Goal: Information Seeking & Learning: Learn about a topic

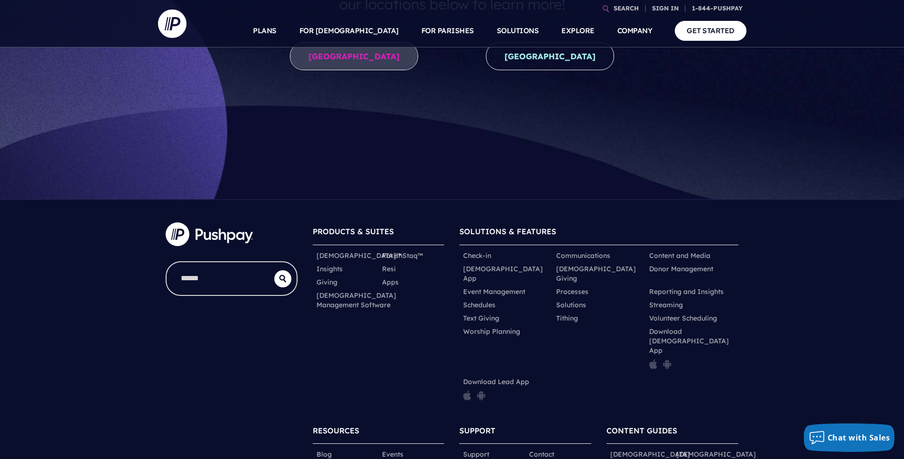
scroll to position [121, 0]
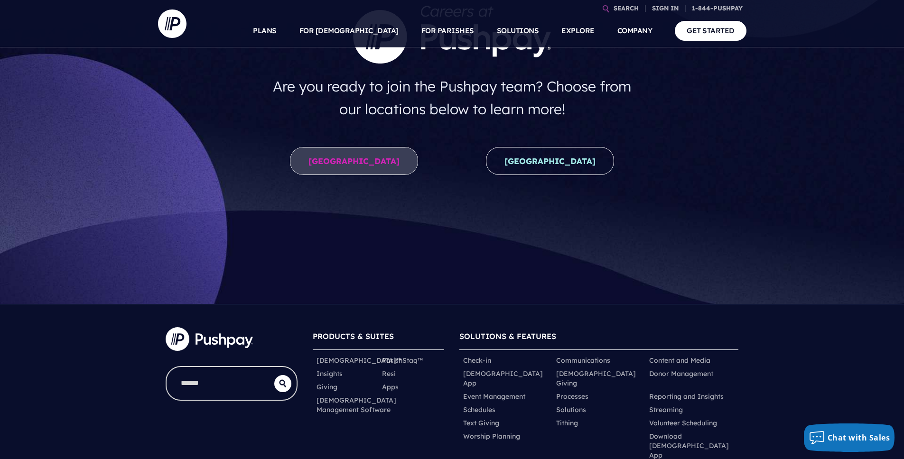
click at [373, 158] on link "[GEOGRAPHIC_DATA]" at bounding box center [354, 161] width 128 height 28
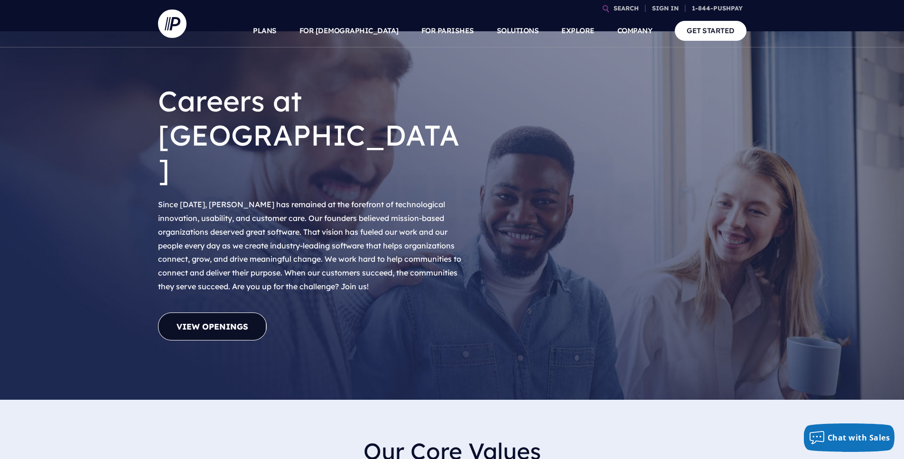
click at [266, 313] on link "View Openings" at bounding box center [212, 327] width 109 height 28
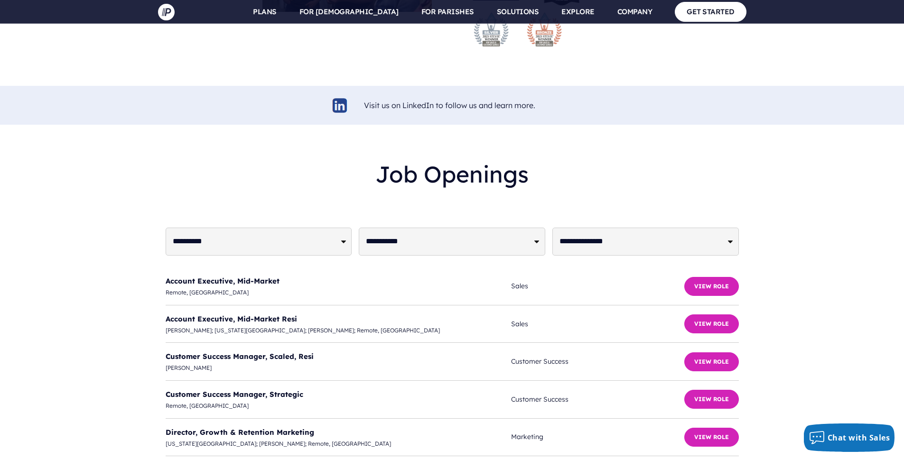
scroll to position [2279, 0]
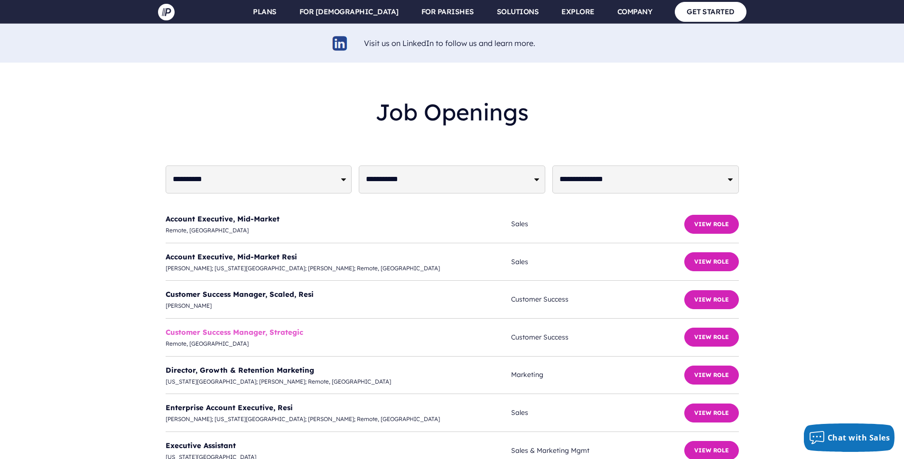
click at [295, 328] on link "Customer Success Manager, Strategic" at bounding box center [235, 332] width 138 height 9
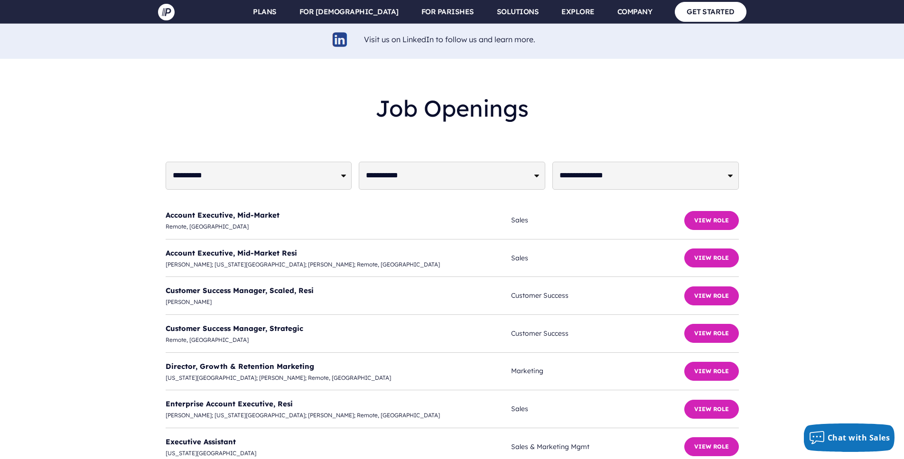
scroll to position [2293, 0]
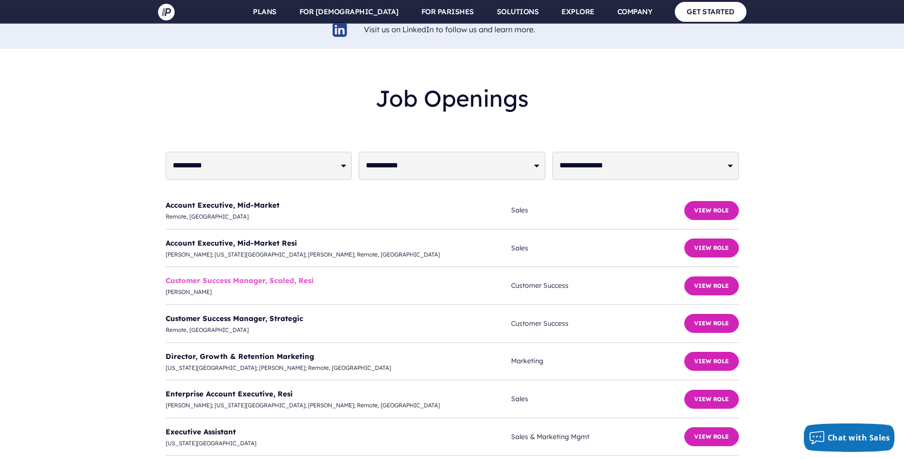
click at [237, 276] on link "Customer Success Manager, Scaled, Resi" at bounding box center [240, 280] width 148 height 9
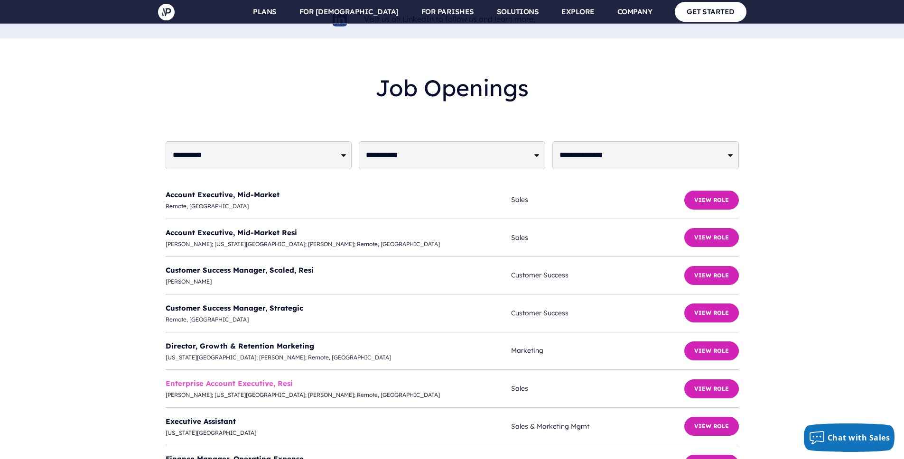
scroll to position [2306, 0]
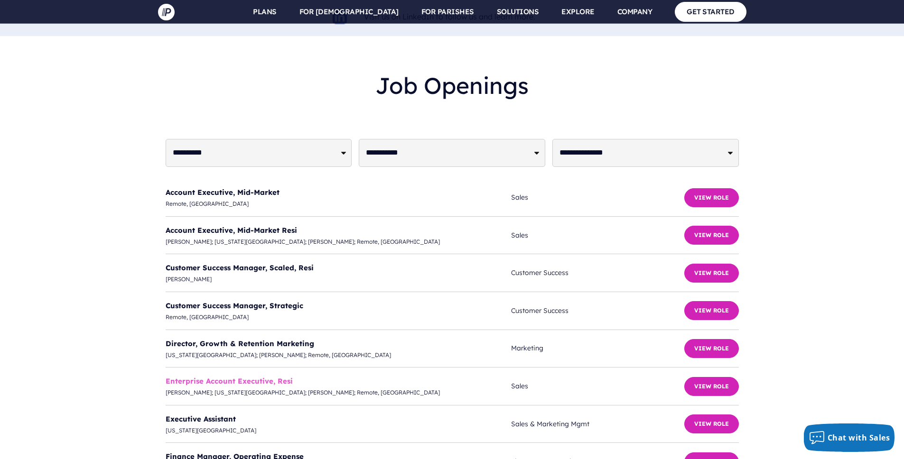
click at [240, 377] on link "Enterprise Account Executive, Resi" at bounding box center [229, 381] width 127 height 9
click at [710, 339] on button "View Role" at bounding box center [711, 348] width 55 height 19
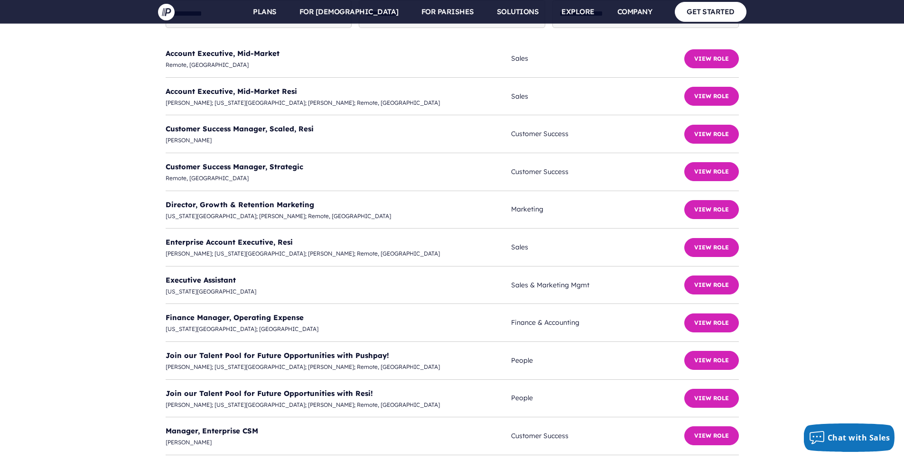
scroll to position [2445, 0]
click at [690, 275] on button "View Role" at bounding box center [711, 284] width 55 height 19
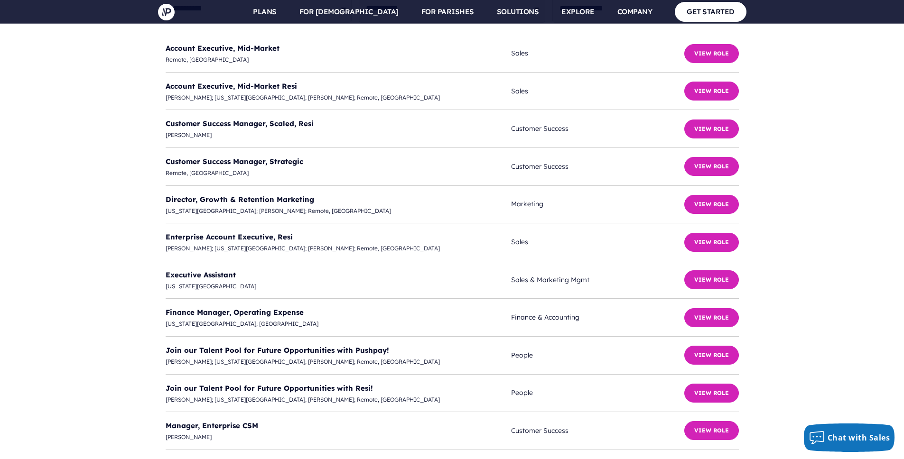
scroll to position [2505, 0]
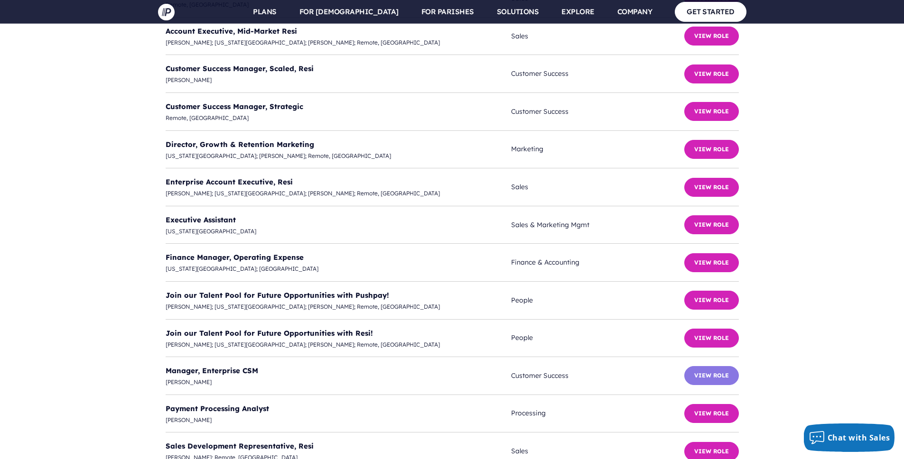
click at [704, 366] on button "View Role" at bounding box center [711, 375] width 55 height 19
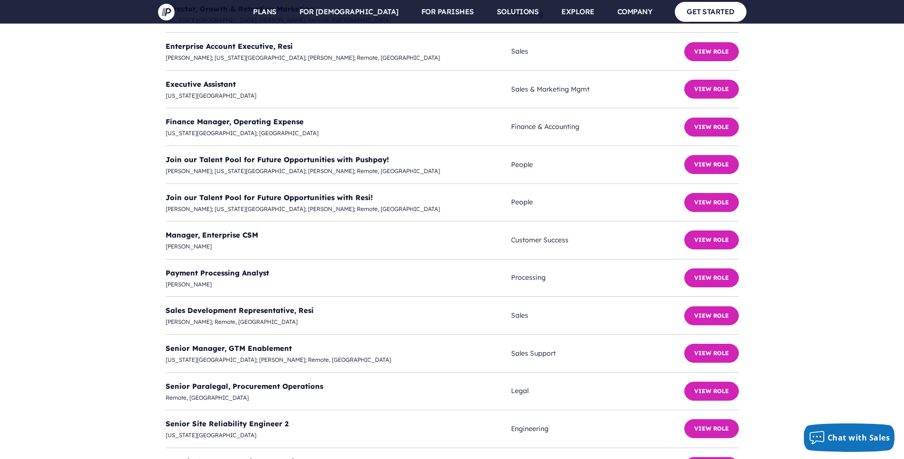
scroll to position [2671, 0]
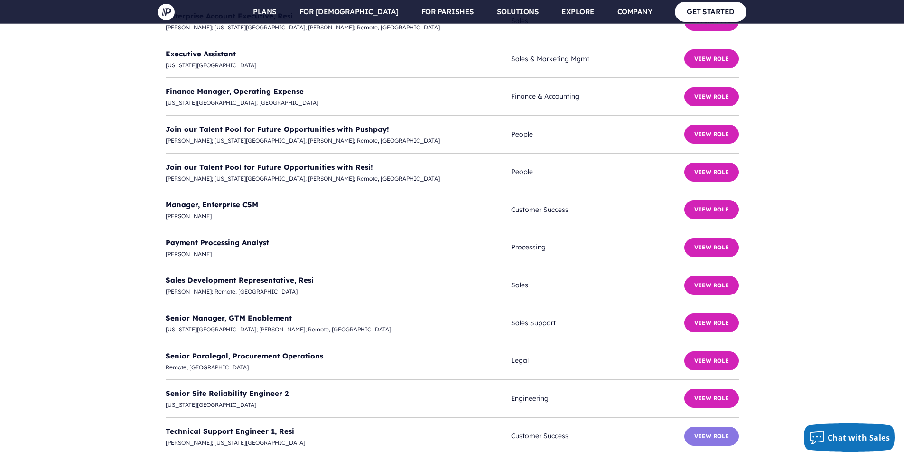
click at [722, 427] on button "View Role" at bounding box center [711, 436] width 55 height 19
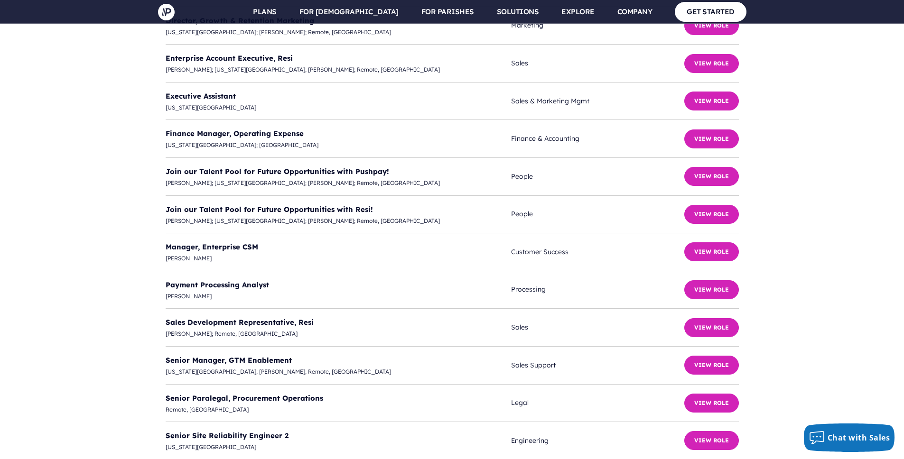
scroll to position [2621, 0]
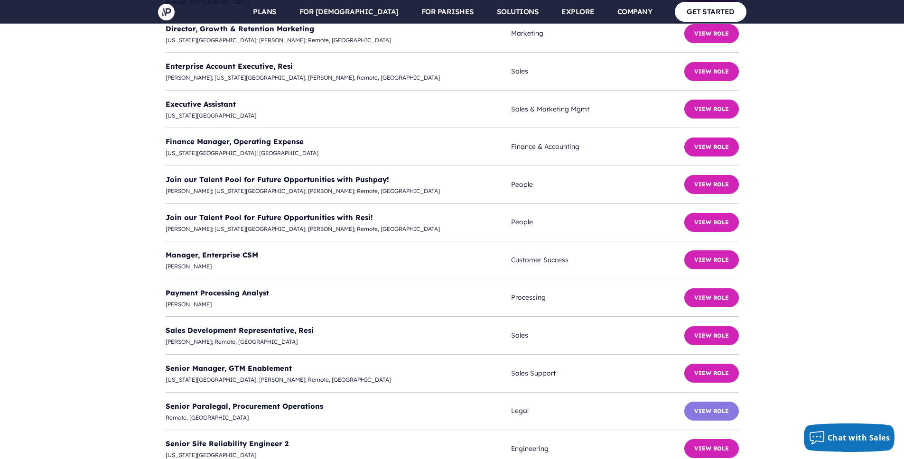
click at [725, 402] on button "View Role" at bounding box center [711, 411] width 55 height 19
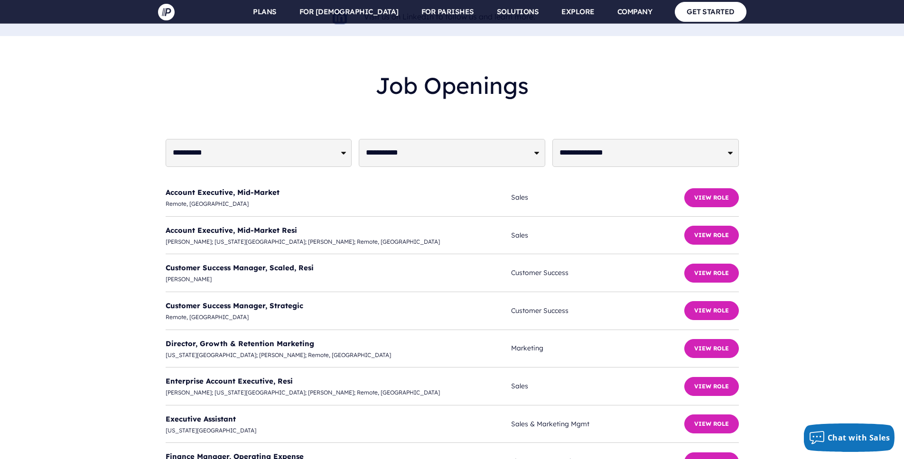
scroll to position [2305, 0]
click at [718, 264] on button "View Role" at bounding box center [711, 273] width 55 height 19
click at [685, 255] on li "Customer Success Manager, Scaled, [PERSON_NAME] Customer Success View Role" at bounding box center [452, 274] width 573 height 38
click at [685, 264] on button "View Role" at bounding box center [711, 273] width 55 height 19
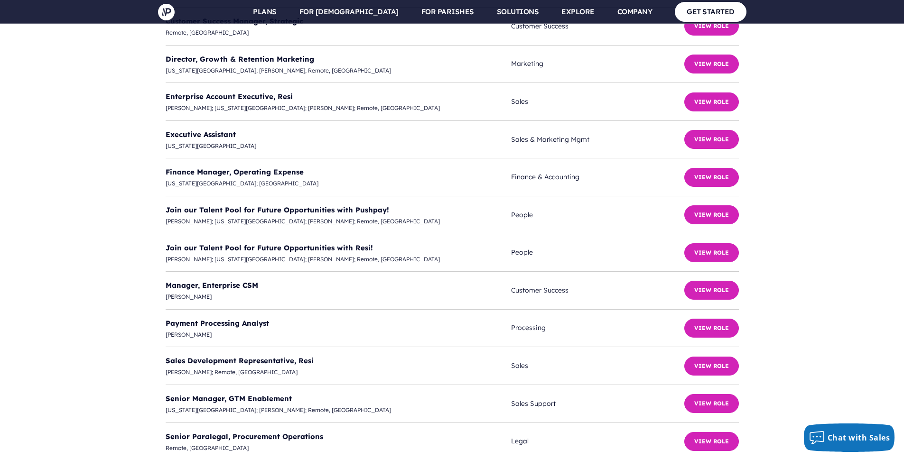
scroll to position [2596, 0]
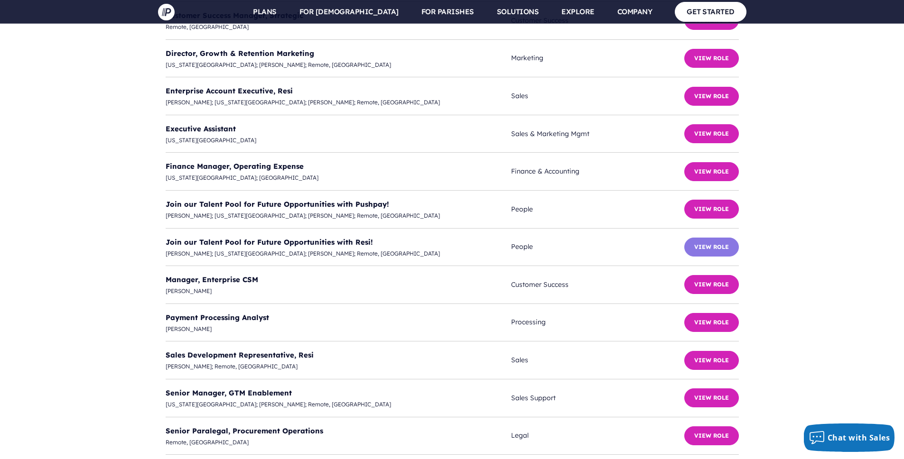
click at [699, 238] on button "View Role" at bounding box center [711, 247] width 55 height 19
